Goal: Information Seeking & Learning: Learn about a topic

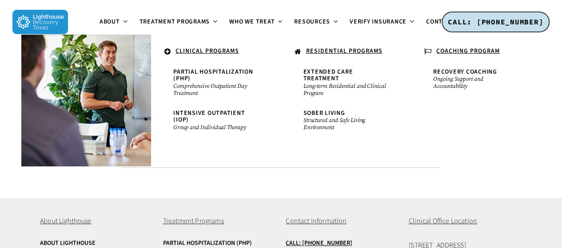
scroll to position [3461, 0]
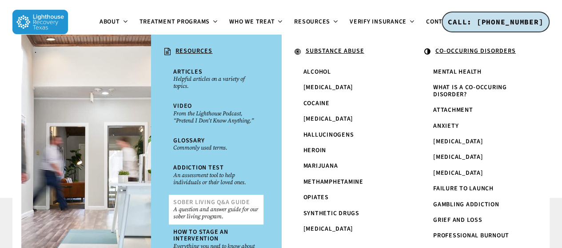
click at [209, 203] on span "Sober Living Q&A Guide" at bounding box center [211, 202] width 77 height 9
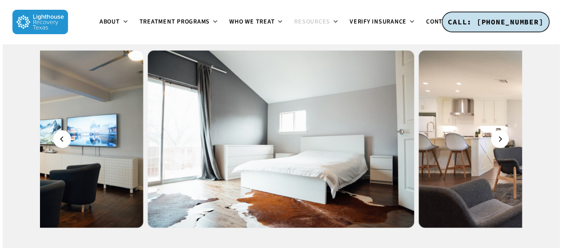
scroll to position [877, 0]
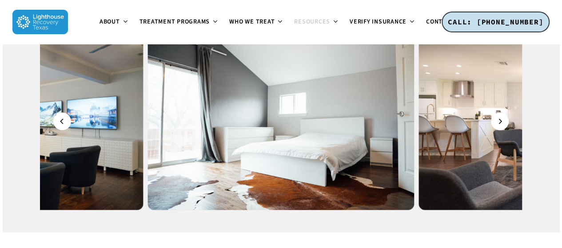
click at [86, 110] on img at bounding box center [10, 122] width 267 height 178
click at [61, 108] on img at bounding box center [10, 122] width 267 height 178
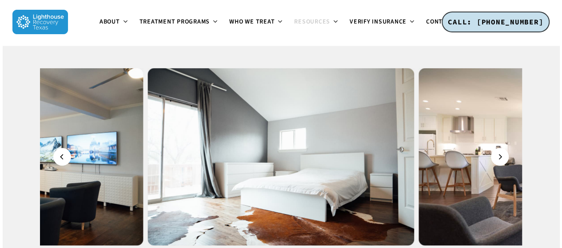
scroll to position [841, 0]
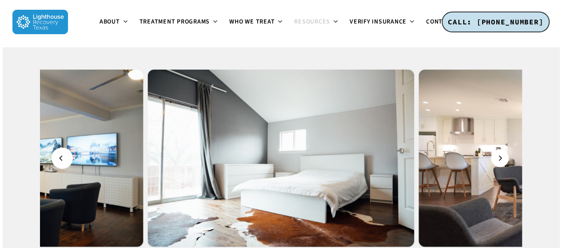
click at [63, 153] on icon "Previous" at bounding box center [61, 158] width 5 height 10
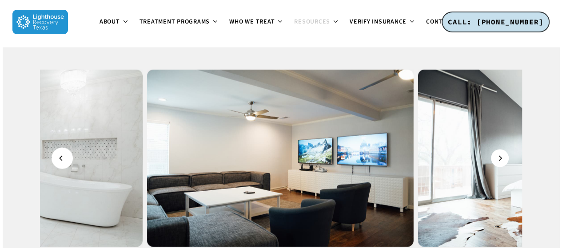
click at [63, 153] on icon "Previous" at bounding box center [61, 158] width 5 height 10
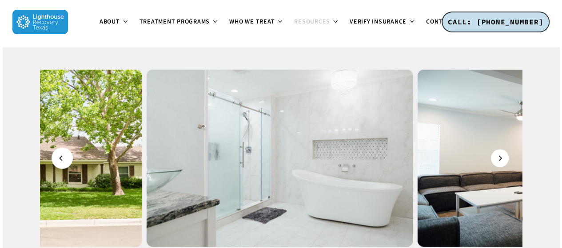
click at [63, 153] on icon "Previous" at bounding box center [61, 158] width 5 height 10
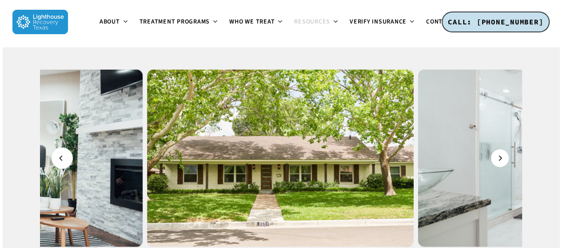
click at [63, 153] on icon "Previous" at bounding box center [61, 158] width 5 height 10
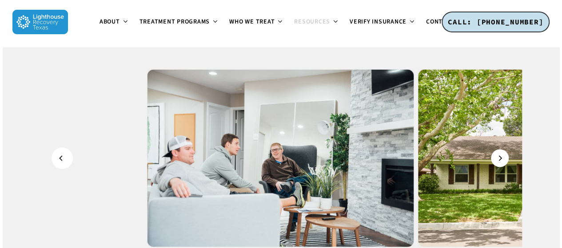
click at [63, 153] on icon "Previous" at bounding box center [61, 158] width 5 height 10
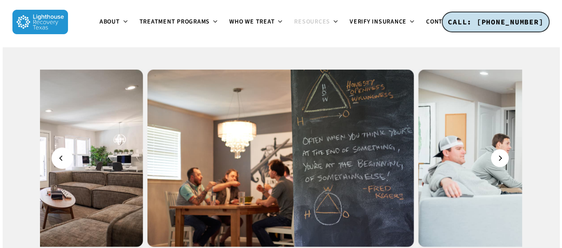
click at [63, 153] on icon "Previous" at bounding box center [61, 158] width 5 height 10
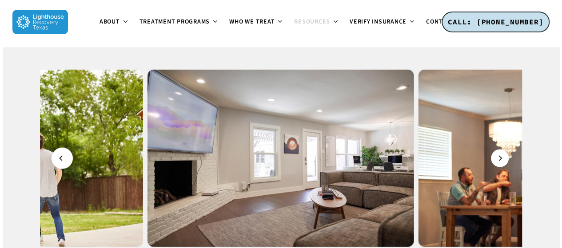
click at [63, 153] on icon "Previous" at bounding box center [61, 158] width 5 height 10
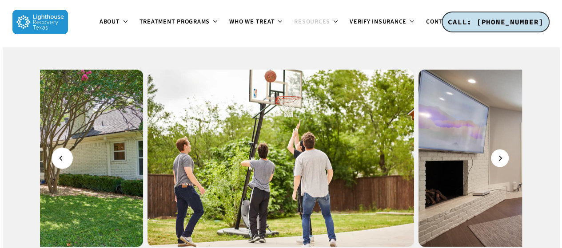
click at [63, 153] on icon "Previous" at bounding box center [61, 158] width 5 height 10
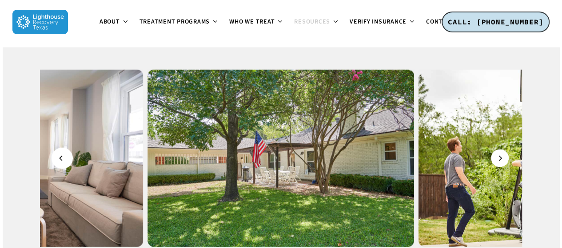
click at [63, 153] on icon "Previous" at bounding box center [61, 158] width 5 height 10
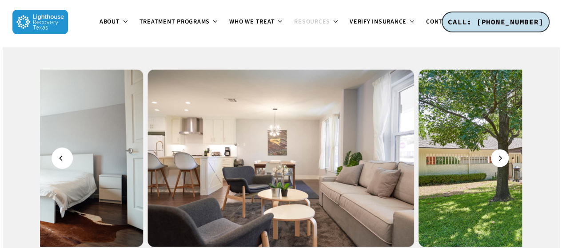
click at [63, 153] on icon "Previous" at bounding box center [61, 158] width 5 height 10
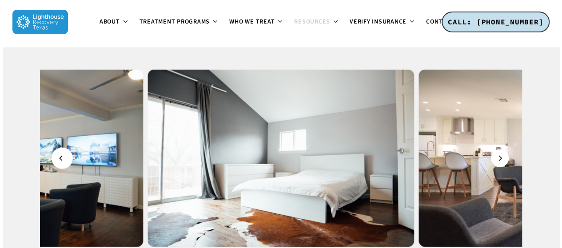
click at [63, 153] on icon "Previous" at bounding box center [61, 158] width 5 height 10
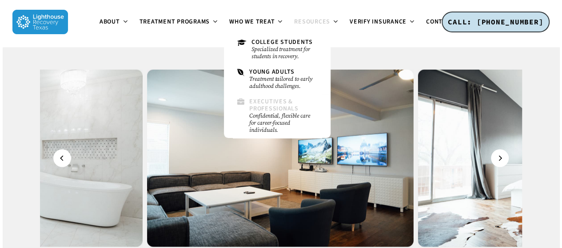
click at [280, 123] on small "Confidential, flexible care for career-focused individuals." at bounding box center [283, 122] width 68 height 21
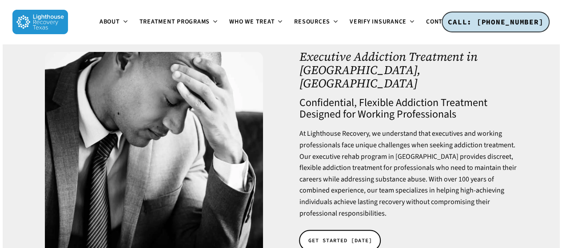
scroll to position [21, 0]
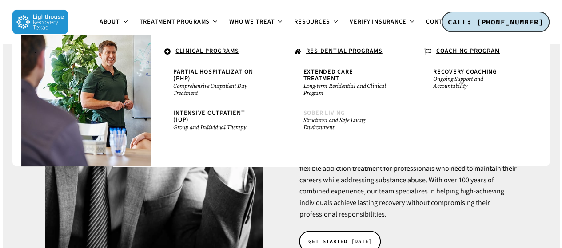
click at [343, 117] on small "Structured and Safe Living Environment" at bounding box center [346, 124] width 85 height 14
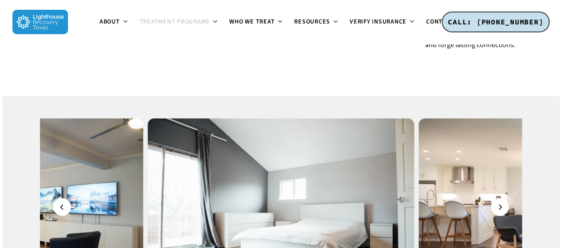
scroll to position [961, 0]
click at [68, 198] on button "Previous" at bounding box center [62, 207] width 18 height 18
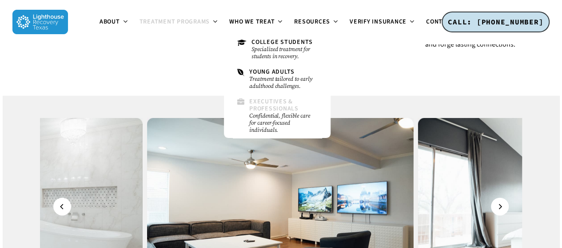
click at [279, 123] on small "Confidential, flexible care for career-focused individuals." at bounding box center [283, 122] width 68 height 21
